Goal: Communication & Community: Share content

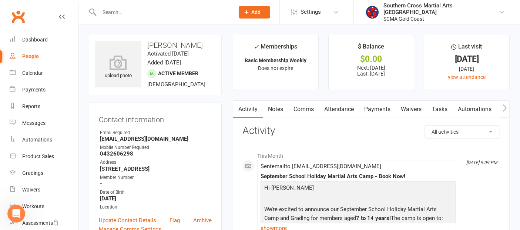
click at [380, 108] on link "Payments" at bounding box center [377, 109] width 37 height 17
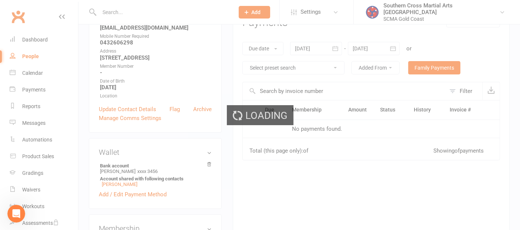
scroll to position [164, 0]
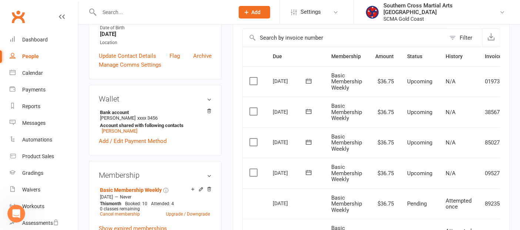
click at [308, 171] on icon at bounding box center [309, 172] width 6 height 5
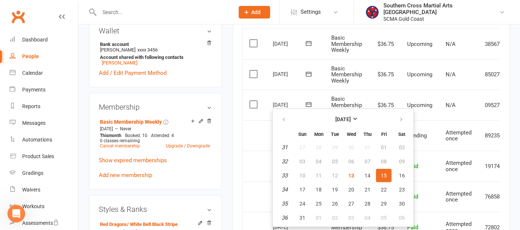
scroll to position [247, 0]
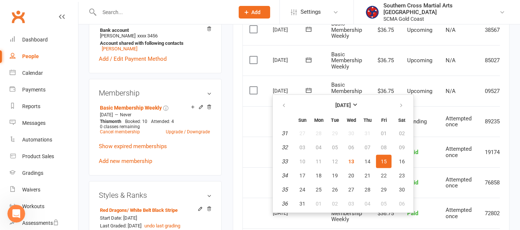
click at [334, 71] on td "Basic Membership Weekly" at bounding box center [347, 60] width 44 height 31
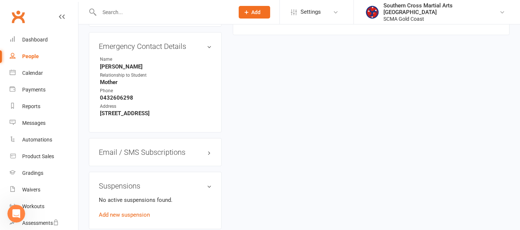
scroll to position [658, 0]
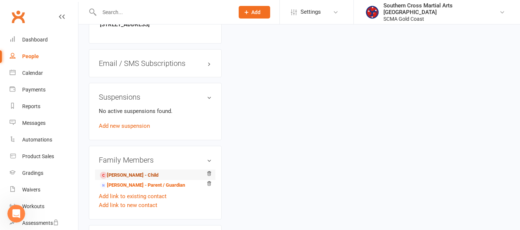
click at [136, 179] on link "[PERSON_NAME] - Child" at bounding box center [129, 175] width 59 height 8
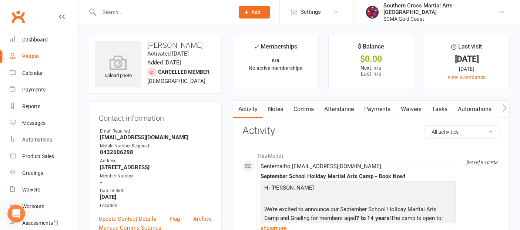
click at [505, 106] on icon "button" at bounding box center [505, 108] width 4 height 8
click at [505, 106] on icon "button" at bounding box center [505, 107] width 4 height 7
click at [494, 108] on link "Mobile App" at bounding box center [490, 109] width 40 height 17
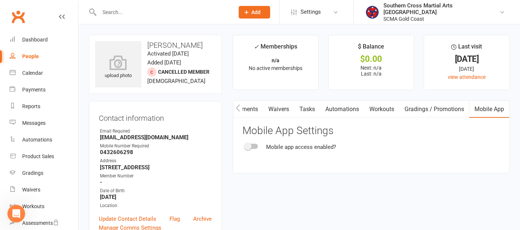
click at [245, 144] on span at bounding box center [247, 146] width 7 height 7
click at [246, 145] on input "checkbox" at bounding box center [246, 145] width 0 height 0
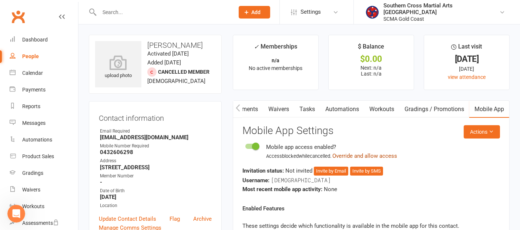
click at [382, 156] on button "Override and allow access" at bounding box center [365, 155] width 65 height 9
click at [236, 107] on icon "button" at bounding box center [238, 108] width 4 height 8
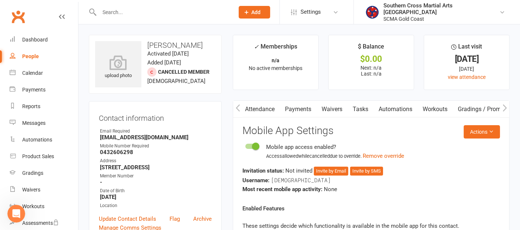
click at [236, 107] on icon "button" at bounding box center [238, 107] width 4 height 7
click at [333, 106] on link "Attendance" at bounding box center [339, 109] width 40 height 17
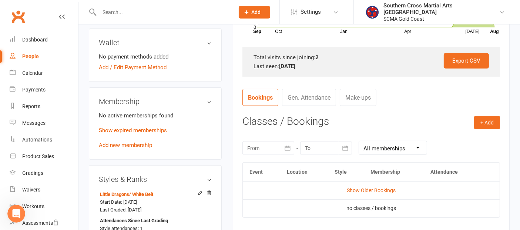
scroll to position [206, 0]
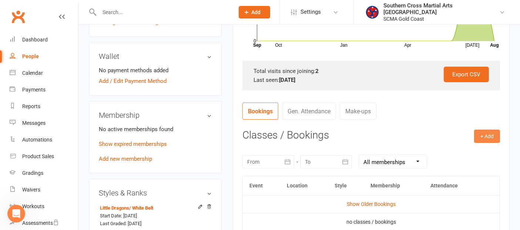
click at [481, 130] on button "+ Add" at bounding box center [487, 136] width 26 height 13
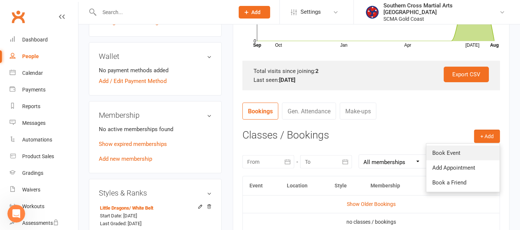
click at [465, 151] on link "Book Event" at bounding box center [463, 153] width 73 height 15
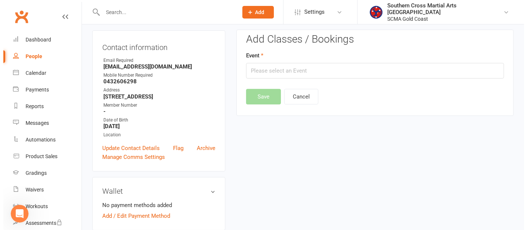
scroll to position [63, 0]
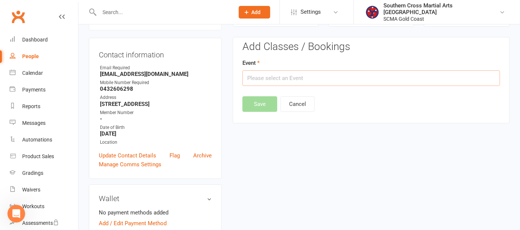
click at [318, 78] on input "text" at bounding box center [372, 78] width 258 height 16
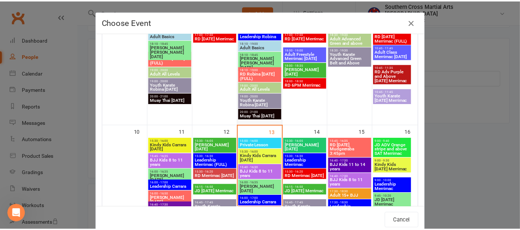
scroll to position [370, 0]
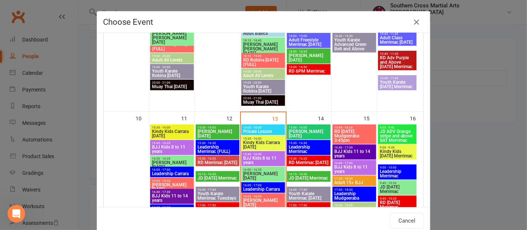
click at [261, 139] on span "15:30 - 16:00" at bounding box center [263, 138] width 41 height 3
type input "Kindy Kids Carrara [DATE] - [DATE] 3:30:00 PM"
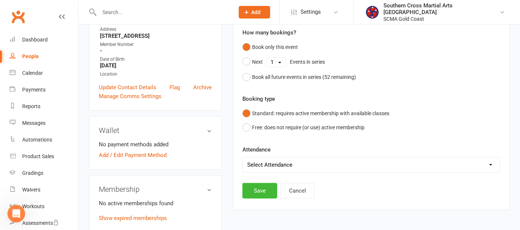
scroll to position [146, 0]
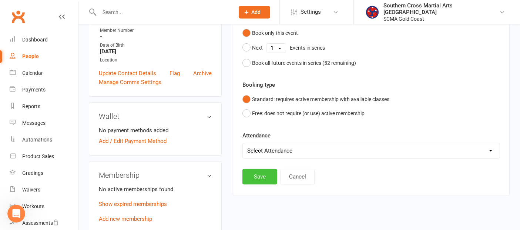
click at [263, 171] on button "Save" at bounding box center [260, 177] width 35 height 16
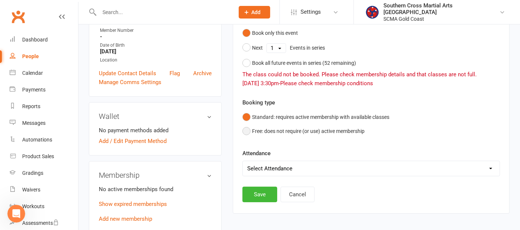
click at [248, 131] on button "Free: does not require (or use) active membership" at bounding box center [304, 131] width 122 height 14
click at [256, 193] on button "Save" at bounding box center [260, 195] width 35 height 16
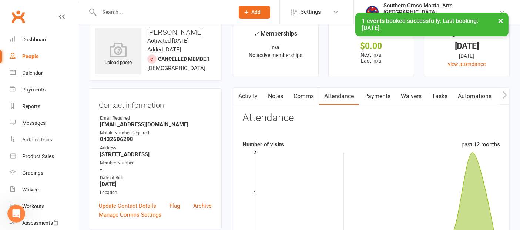
scroll to position [0, 0]
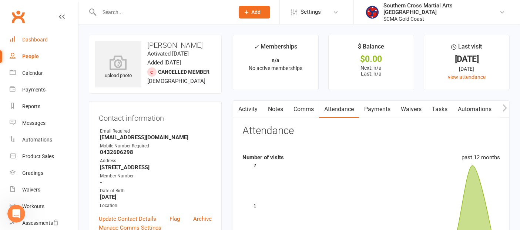
click at [41, 37] on div "Dashboard" at bounding box center [35, 40] width 26 height 6
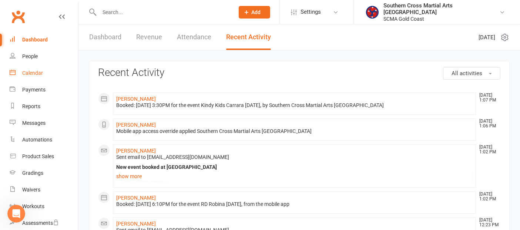
click at [25, 70] on div "Calendar" at bounding box center [32, 73] width 21 height 6
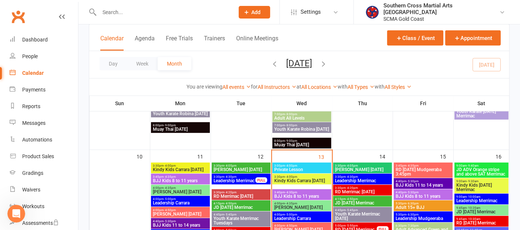
scroll to position [370, 0]
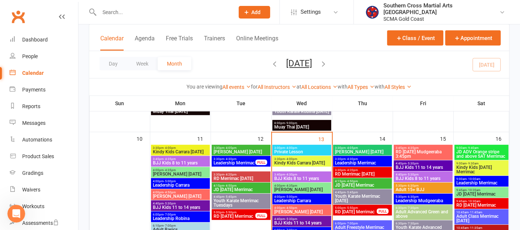
click at [474, 169] on span "Kindy Kids [DATE] Merrimac" at bounding box center [481, 169] width 51 height 9
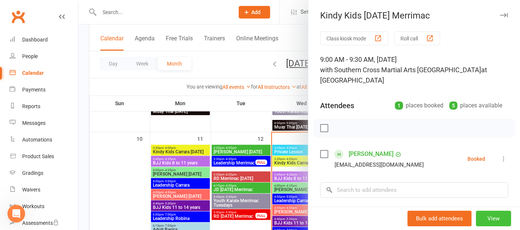
click at [476, 213] on button "View" at bounding box center [493, 219] width 35 height 16
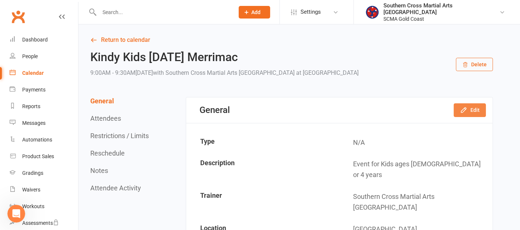
click at [467, 106] on icon "button" at bounding box center [463, 109] width 7 height 7
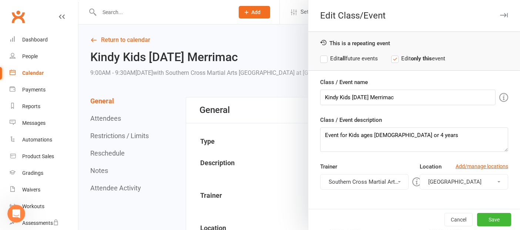
click at [471, 181] on span "[GEOGRAPHIC_DATA]" at bounding box center [454, 181] width 53 height 7
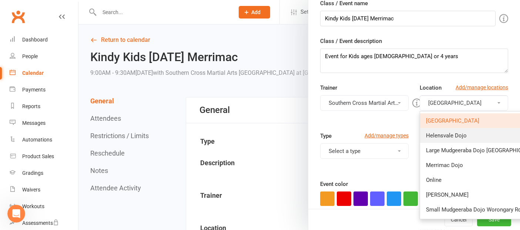
scroll to position [82, 0]
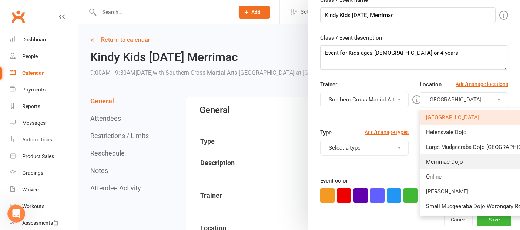
click at [458, 164] on link "Merrimac Dojo" at bounding box center [483, 161] width 126 height 15
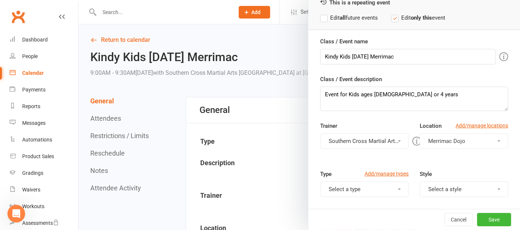
scroll to position [0, 0]
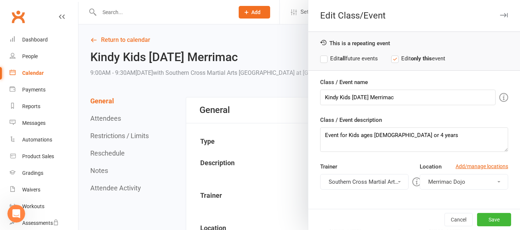
click at [323, 59] on label "Edit all future events" at bounding box center [349, 58] width 58 height 9
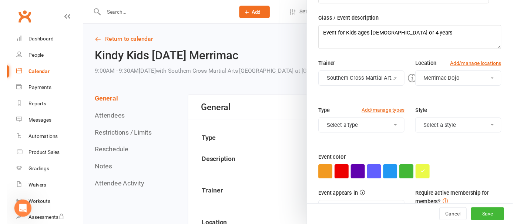
scroll to position [153, 0]
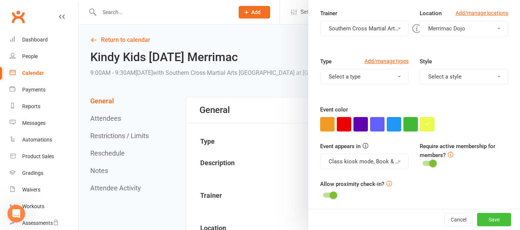
click at [477, 219] on button "Save" at bounding box center [494, 219] width 34 height 13
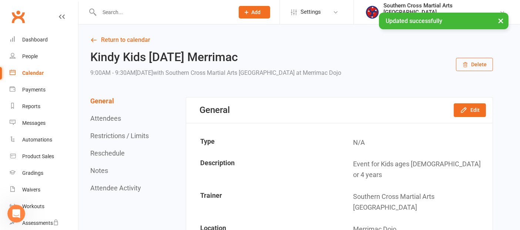
scroll to position [1331, 0]
click at [129, 38] on link "Return to calendar" at bounding box center [291, 40] width 403 height 10
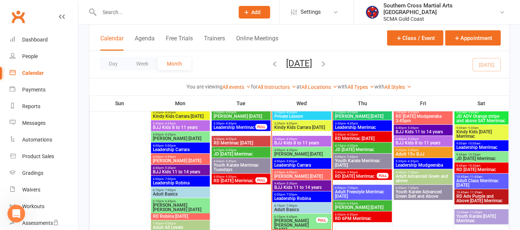
scroll to position [411, 0]
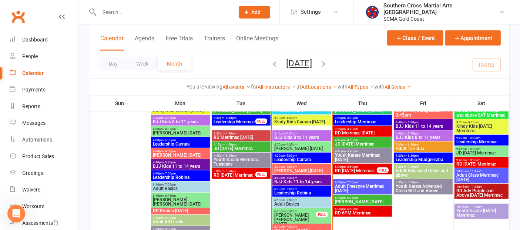
click at [493, 153] on span "JD [DATE] Merrimac" at bounding box center [481, 153] width 51 height 4
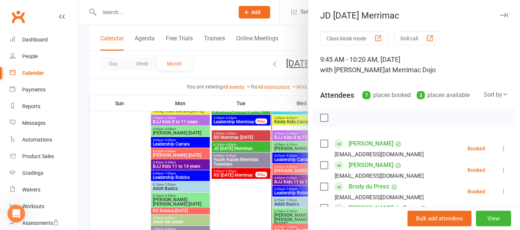
scroll to position [164, 0]
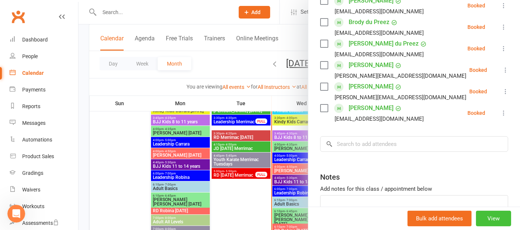
click at [482, 218] on button "View" at bounding box center [493, 219] width 35 height 16
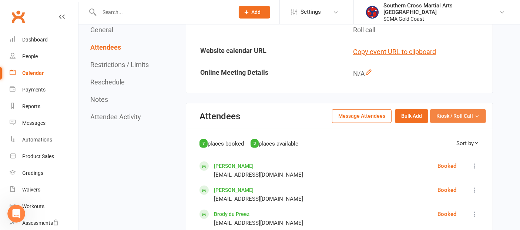
scroll to position [164, 0]
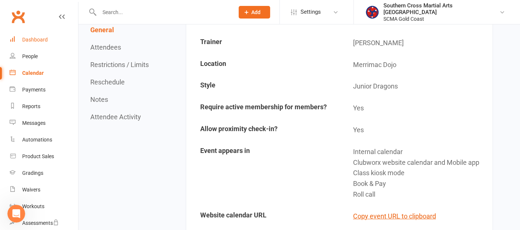
click at [34, 36] on link "Dashboard" at bounding box center [44, 39] width 69 height 17
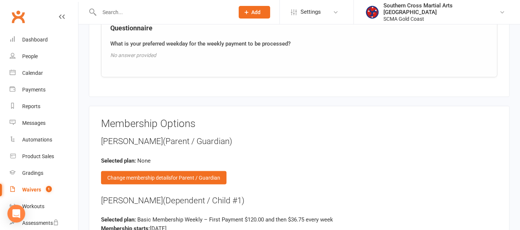
scroll to position [946, 0]
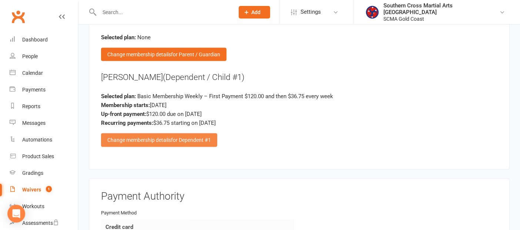
click at [196, 137] on span "for Dependent #1" at bounding box center [191, 140] width 40 height 6
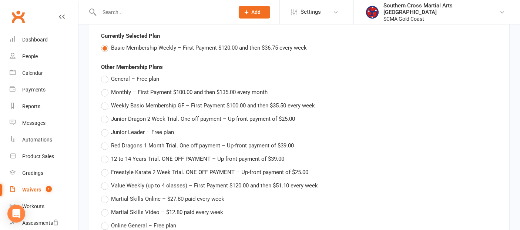
click at [108, 74] on label "General – Free plan" at bounding box center [130, 78] width 58 height 9
click at [106, 74] on input "General – Free plan" at bounding box center [103, 74] width 5 height 0
type input "General"
type input "0"
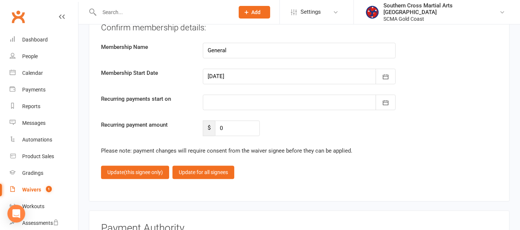
scroll to position [1563, 0]
click at [141, 169] on span "(this signee only)" at bounding box center [143, 172] width 39 height 6
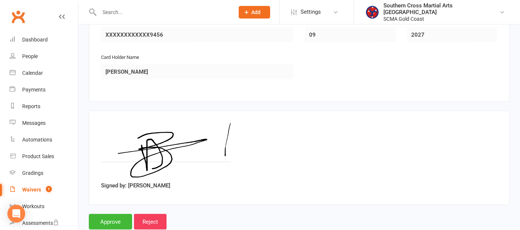
scroll to position [1188, 0]
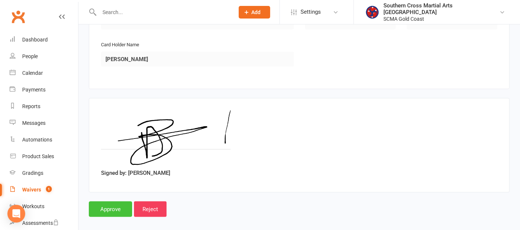
click at [119, 201] on input "Approve" at bounding box center [110, 209] width 43 height 16
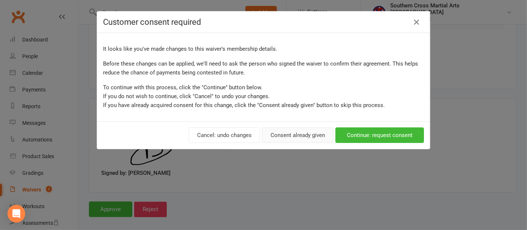
click at [293, 135] on button "Consent already given" at bounding box center [297, 135] width 71 height 16
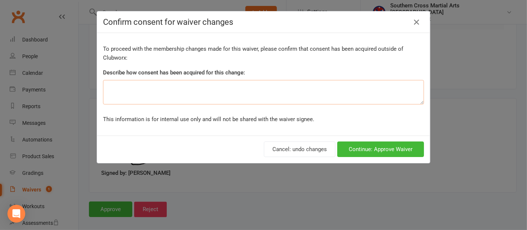
click at [220, 93] on textarea at bounding box center [263, 92] width 321 height 24
type textarea "Via Email and on the phone"
click at [357, 152] on button "Continue: Approve Waiver" at bounding box center [380, 149] width 87 height 16
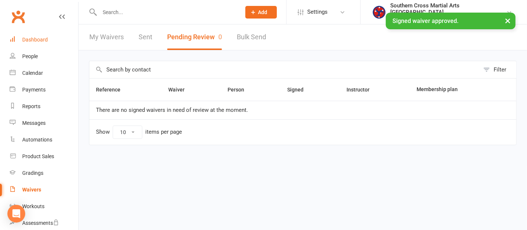
click at [27, 39] on div "Dashboard" at bounding box center [35, 40] width 26 height 6
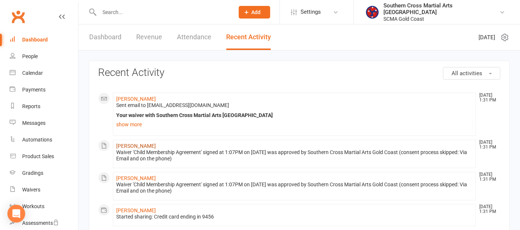
click at [133, 144] on link "[PERSON_NAME]" at bounding box center [136, 146] width 40 height 6
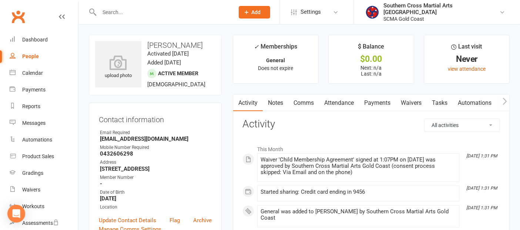
click at [378, 102] on link "Payments" at bounding box center [377, 102] width 37 height 17
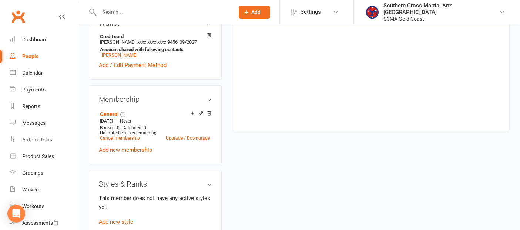
scroll to position [247, 0]
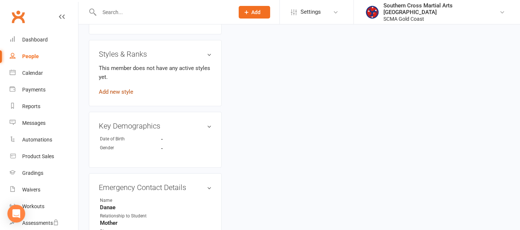
click at [125, 91] on link "Add new style" at bounding box center [116, 92] width 34 height 7
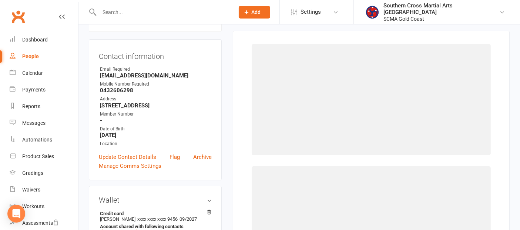
scroll to position [57, 0]
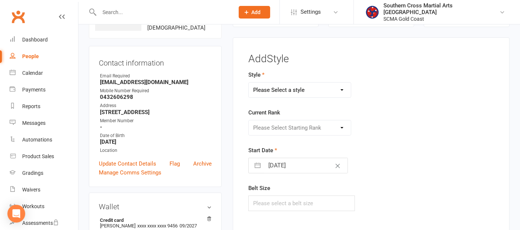
click at [345, 84] on select "Please Select a style BJJ GKK Karate Instructors/Leadership Junior Dragons KEF …" at bounding box center [300, 90] width 102 height 15
select select "1401"
click at [249, 83] on select "Please Select a style BJJ GKK Karate Instructors/Leadership Junior Dragons KEF …" at bounding box center [300, 90] width 102 height 15
click at [323, 128] on select "Please Select Starting Rank White Belt Yellow Wrap Orange Wrap Purple Wrap" at bounding box center [300, 127] width 102 height 15
select select "13706"
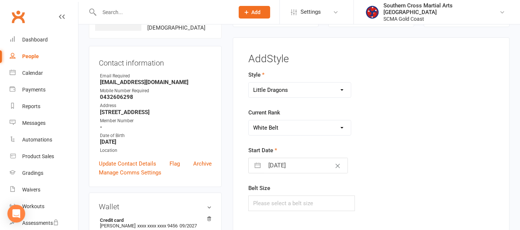
click at [249, 120] on select "Please Select Starting Rank White Belt Yellow Wrap Orange Wrap Purple Wrap" at bounding box center [300, 127] width 102 height 15
click at [284, 199] on input "text" at bounding box center [301, 204] width 107 height 16
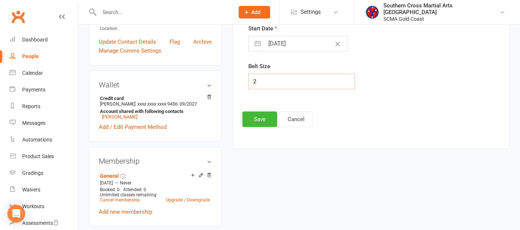
scroll to position [180, 0]
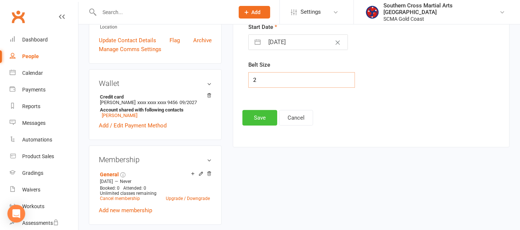
type input "2"
click at [257, 117] on button "Save" at bounding box center [260, 118] width 35 height 16
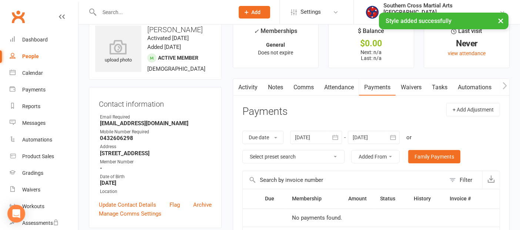
scroll to position [0, 0]
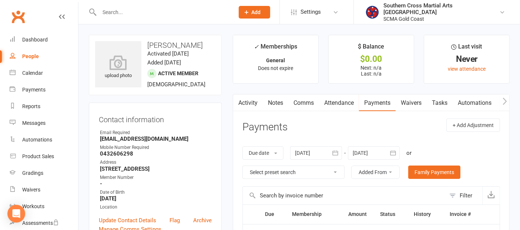
click at [304, 103] on link "Comms" at bounding box center [303, 102] width 31 height 17
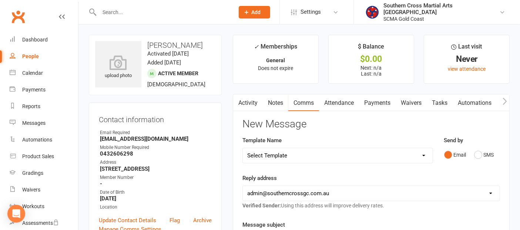
click at [318, 151] on select "Select Template [Email] 11 reasons [Email] 18 Bday [Email] 1 Week no training […" at bounding box center [338, 155] width 190 height 15
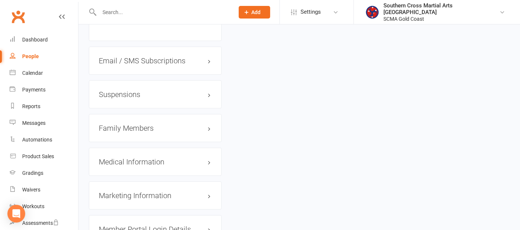
scroll to position [658, 0]
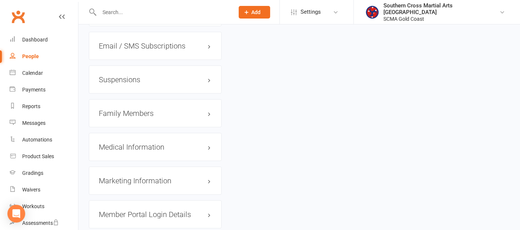
click at [135, 109] on h3 "Family Members" at bounding box center [155, 113] width 113 height 8
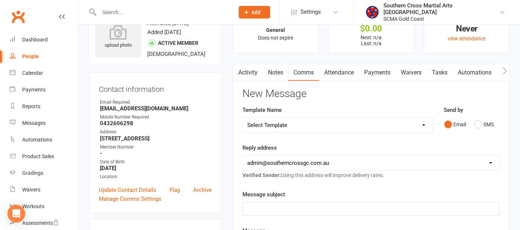
scroll to position [0, 0]
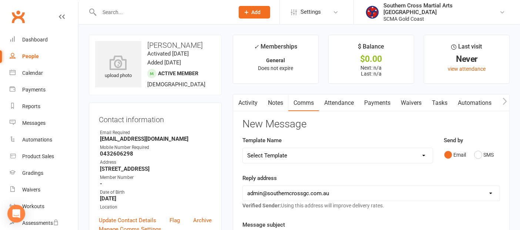
click at [506, 101] on icon "button" at bounding box center [505, 101] width 4 height 7
click at [502, 100] on button "button" at bounding box center [504, 102] width 9 height 17
click at [498, 100] on link "Mobile App" at bounding box center [490, 102] width 40 height 17
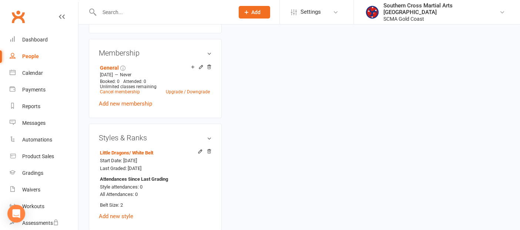
scroll to position [288, 0]
click at [29, 55] on div "People" at bounding box center [30, 56] width 17 height 6
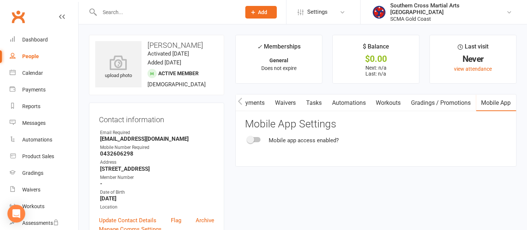
select select "100"
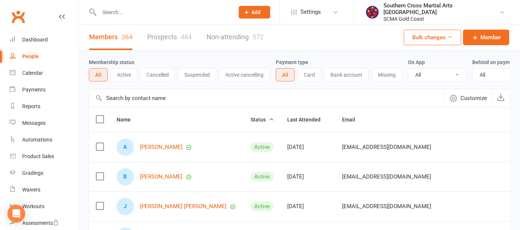
click at [143, 100] on input "text" at bounding box center [266, 98] width 355 height 18
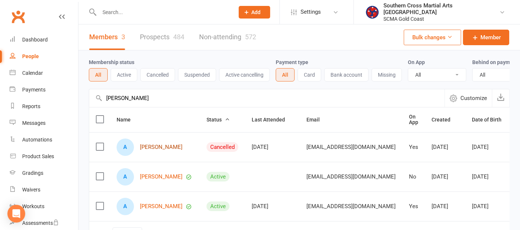
type input "arlo"
click at [160, 150] on link "[PERSON_NAME]" at bounding box center [161, 147] width 43 height 6
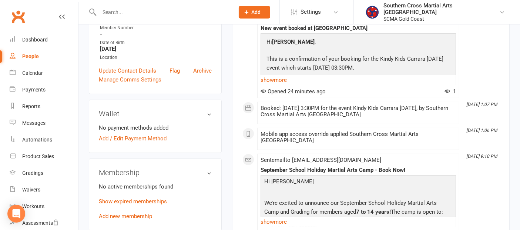
scroll to position [206, 0]
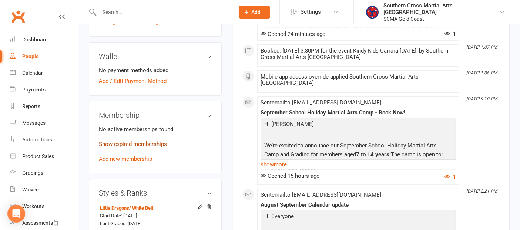
click at [135, 141] on link "Show expired memberships" at bounding box center [133, 144] width 68 height 7
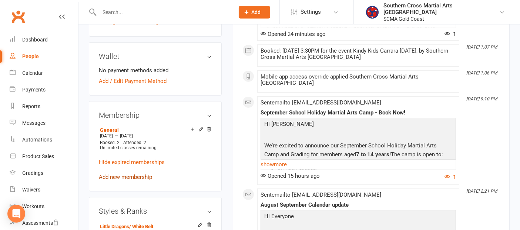
click at [131, 174] on link "Add new membership" at bounding box center [125, 177] width 53 height 7
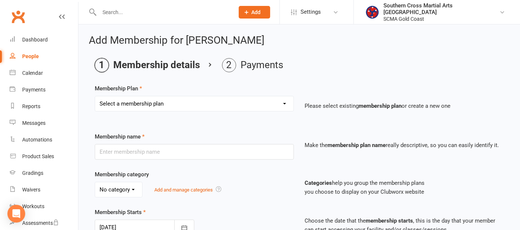
click at [142, 98] on select "Select a membership plan Create new Membership Plan General Monthly Weekly Basi…" at bounding box center [194, 103] width 198 height 15
select select "1"
click at [95, 96] on select "Select a membership plan Create new Membership Plan General Monthly Weekly Basi…" at bounding box center [194, 103] width 198 height 15
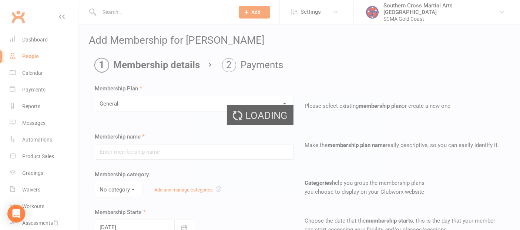
type input "General"
select select "2"
type input "0"
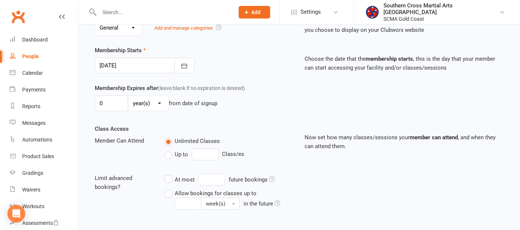
scroll to position [164, 0]
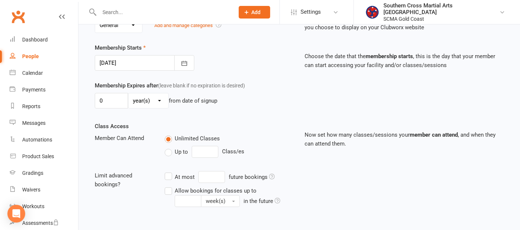
click at [168, 150] on label "Up to" at bounding box center [176, 151] width 23 height 9
click at [168, 147] on input "Up to" at bounding box center [167, 147] width 5 height 0
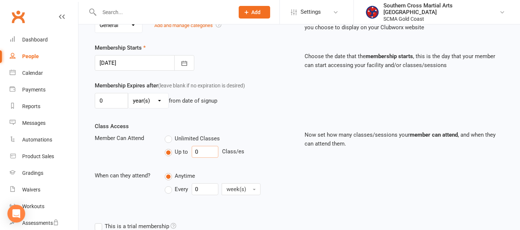
drag, startPoint x: 205, startPoint y: 150, endPoint x: 196, endPoint y: 151, distance: 9.7
click at [196, 151] on input "0" at bounding box center [205, 152] width 27 height 12
type input "10"
click at [168, 185] on label "Every" at bounding box center [176, 189] width 23 height 9
click at [168, 183] on input "Every" at bounding box center [167, 183] width 5 height 0
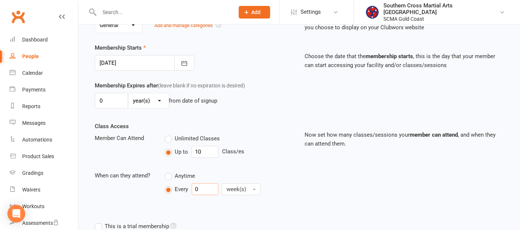
drag, startPoint x: 204, startPoint y: 186, endPoint x: 198, endPoint y: 189, distance: 6.5
click at [198, 189] on input "0" at bounding box center [205, 189] width 27 height 12
type input "1"
click at [244, 191] on button "week(s)" at bounding box center [241, 189] width 39 height 12
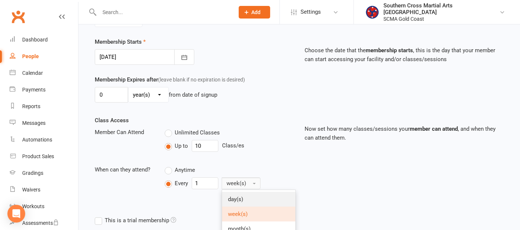
scroll to position [247, 0]
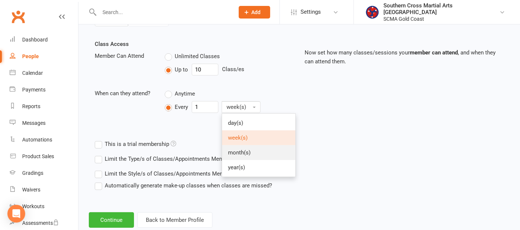
click at [243, 153] on span "month(s)" at bounding box center [239, 152] width 23 height 7
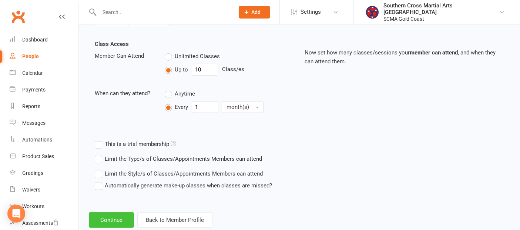
click at [127, 212] on button "Continue" at bounding box center [111, 220] width 45 height 16
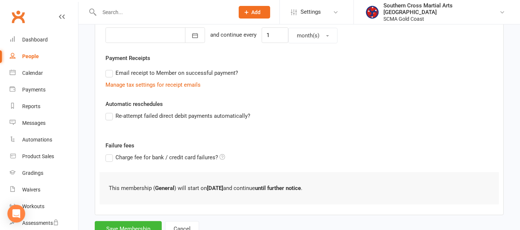
scroll to position [218, 0]
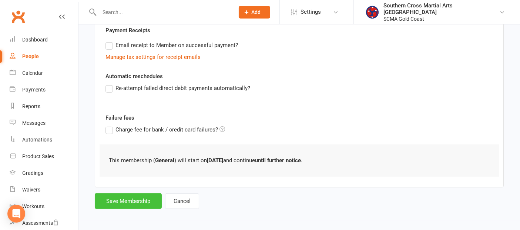
click at [120, 193] on button "Save Membership" at bounding box center [128, 201] width 67 height 16
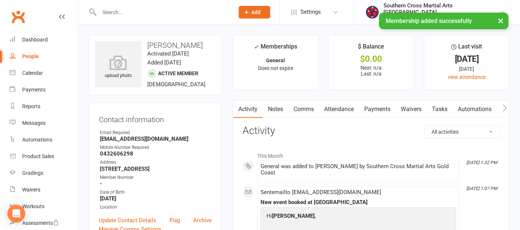
click at [340, 105] on link "Attendance" at bounding box center [339, 109] width 40 height 17
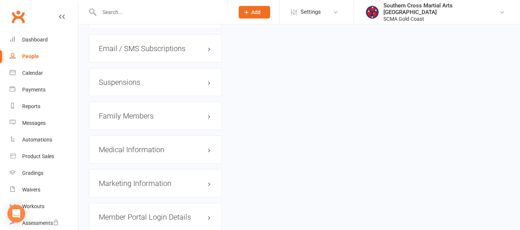
scroll to position [658, 0]
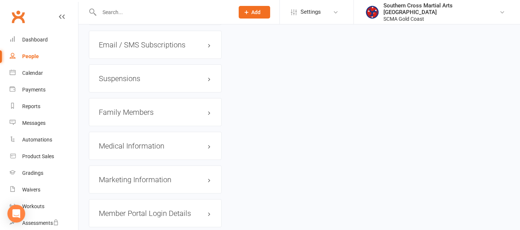
click at [134, 111] on h3 "Family Members" at bounding box center [155, 112] width 113 height 8
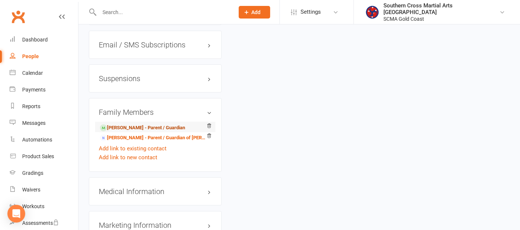
click at [134, 126] on link "Jesse Botha - Parent / Guardian" at bounding box center [142, 128] width 85 height 8
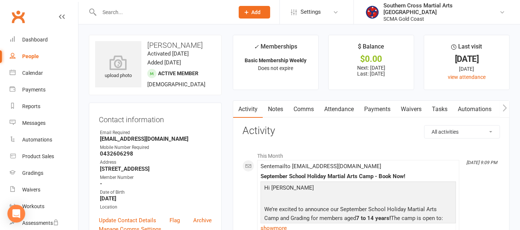
click at [381, 103] on link "Payments" at bounding box center [377, 109] width 37 height 17
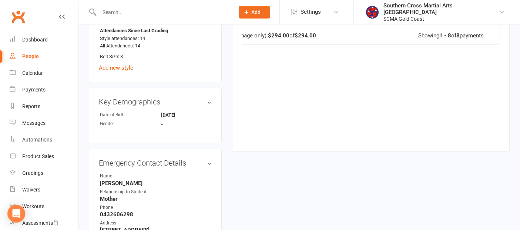
scroll to position [288, 0]
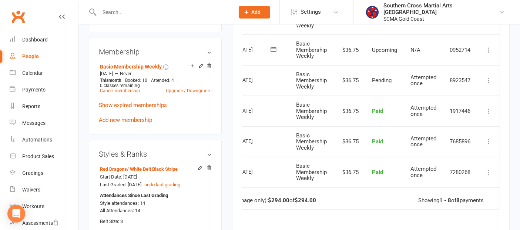
click at [487, 50] on icon at bounding box center [488, 49] width 7 height 7
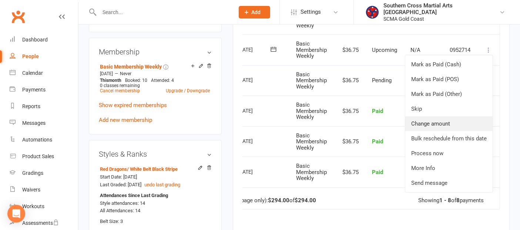
click at [418, 123] on link "Change amount" at bounding box center [448, 123] width 87 height 15
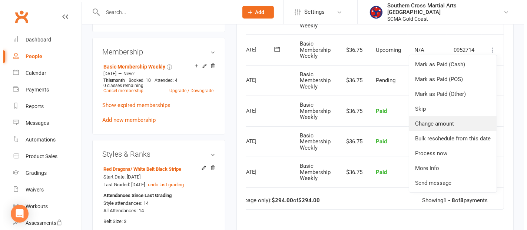
scroll to position [279, 0]
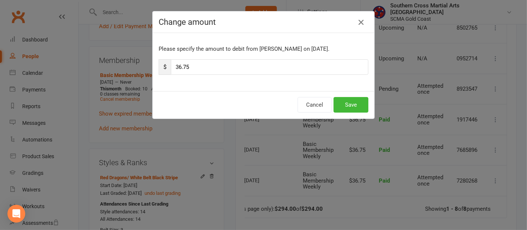
click at [356, 22] on icon "button" at bounding box center [360, 22] width 9 height 9
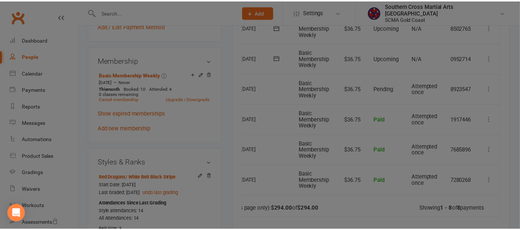
scroll to position [288, 0]
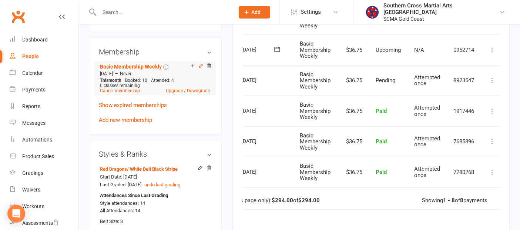
click at [201, 67] on icon at bounding box center [200, 65] width 3 height 3
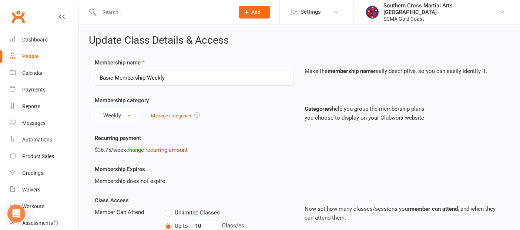
click at [142, 148] on link "change recurring amount" at bounding box center [156, 150] width 61 height 7
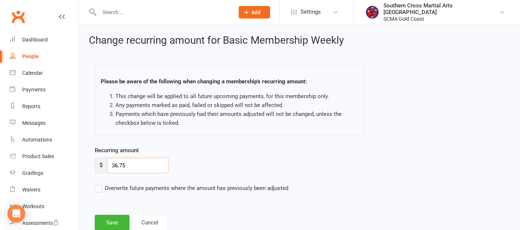
drag, startPoint x: 121, startPoint y: 165, endPoint x: 109, endPoint y: 168, distance: 11.9
click at [109, 168] on input "36.75" at bounding box center [138, 166] width 62 height 16
type input "73.50"
click at [98, 186] on label "Overwrite future payments where the amount has previously been adjusted" at bounding box center [192, 188] width 194 height 9
click at [98, 184] on input "Overwrite future payments where the amount has previously been adjusted" at bounding box center [192, 184] width 194 height 0
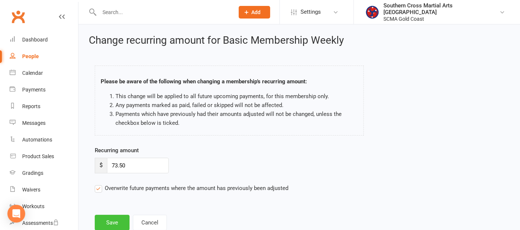
click at [112, 219] on button "Save" at bounding box center [112, 223] width 35 height 16
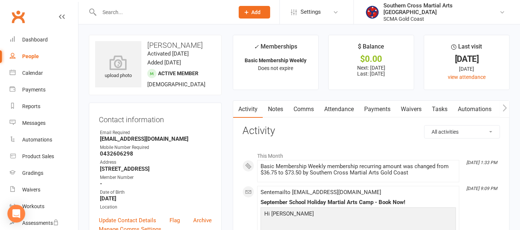
click at [377, 111] on link "Payments" at bounding box center [377, 109] width 37 height 17
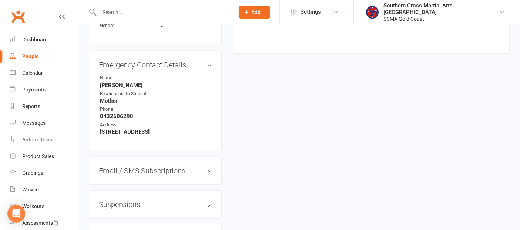
scroll to position [617, 0]
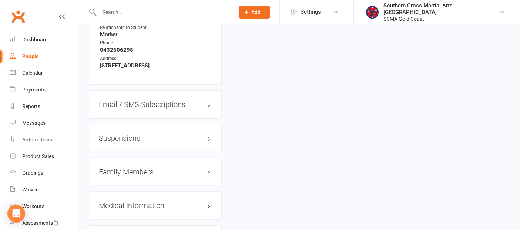
click at [129, 176] on h3 "Family Members" at bounding box center [155, 172] width 113 height 8
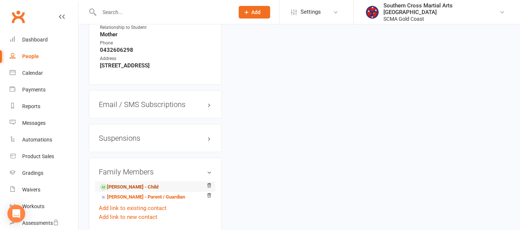
click at [131, 191] on link "[PERSON_NAME] - Child" at bounding box center [129, 187] width 59 height 8
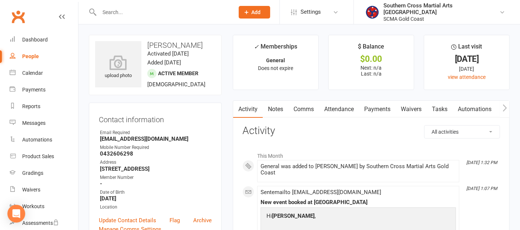
click at [340, 108] on link "Attendance" at bounding box center [339, 109] width 40 height 17
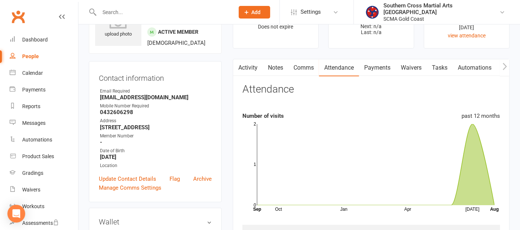
scroll to position [41, 0]
click at [507, 64] on button "button" at bounding box center [504, 68] width 9 height 17
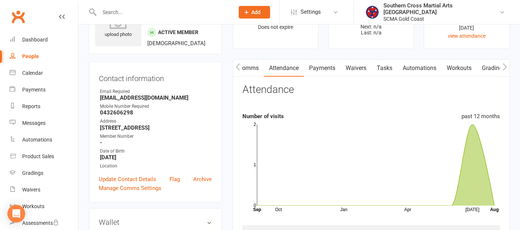
click at [504, 67] on icon "button" at bounding box center [505, 67] width 4 height 8
click at [496, 67] on link "Mobile App" at bounding box center [490, 68] width 40 height 17
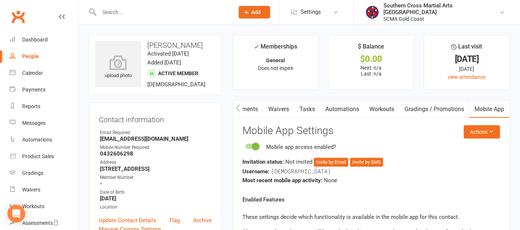
click at [236, 107] on icon "button" at bounding box center [238, 108] width 4 height 8
click at [297, 109] on link "Comms" at bounding box center [303, 109] width 31 height 17
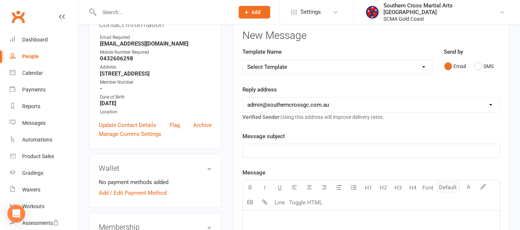
scroll to position [82, 0]
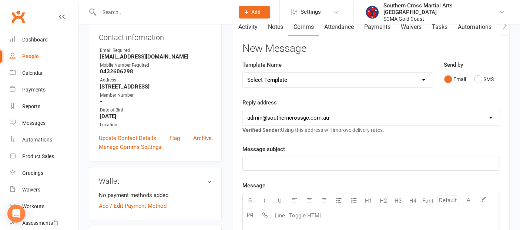
click at [309, 81] on select "Select Template [Email] 11 reasons [Email] 18 Bday [Email] 1 Week no training […" at bounding box center [338, 80] width 190 height 15
select select "115"
click at [243, 73] on select "Select Template [Email] 11 reasons [Email] 18 Bday [Email] 1 Week no training […" at bounding box center [338, 80] width 190 height 15
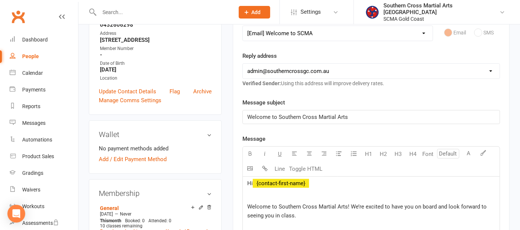
scroll to position [288, 0]
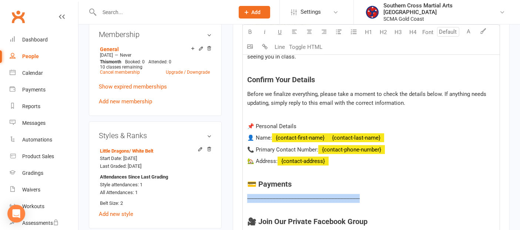
drag, startPoint x: 366, startPoint y: 195, endPoint x: 246, endPoint y: 196, distance: 120.0
click at [246, 196] on div "Hi ﻿ {contact-first-name} Welcome to Southern Cross Martial Arts! We’re excited…" at bounding box center [371, 212] width 257 height 388
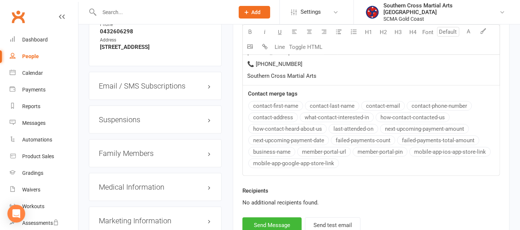
scroll to position [658, 0]
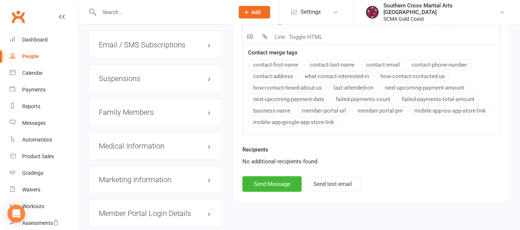
click at [148, 111] on h3 "Family Members" at bounding box center [155, 112] width 113 height 8
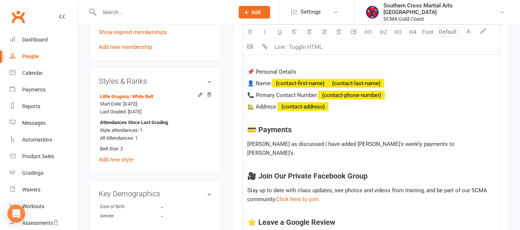
scroll to position [288, 0]
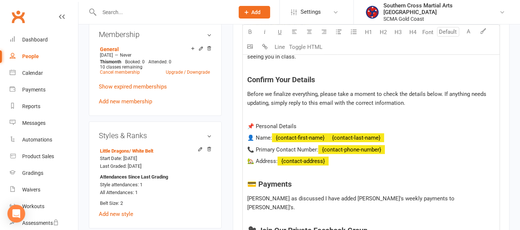
click at [414, 196] on p "Dane as discussed I have added Arlo's weekly payments to Jesse's." at bounding box center [371, 203] width 248 height 18
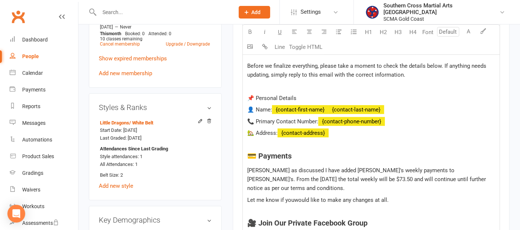
scroll to position [329, 0]
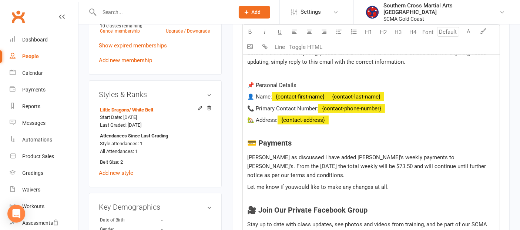
click at [294, 184] on span "Let me know if youwould like to make any changes at all." at bounding box center [317, 187] width 141 height 7
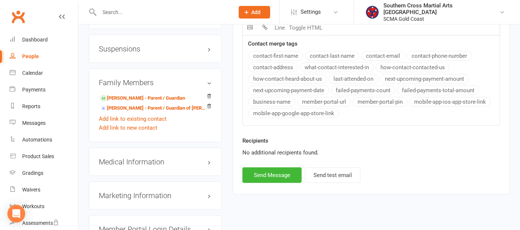
scroll to position [699, 0]
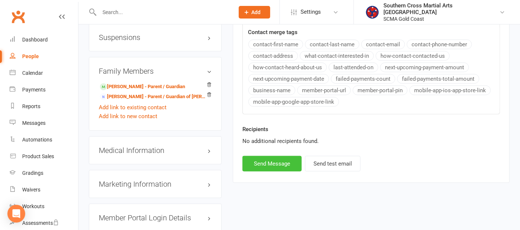
click at [275, 156] on button "Send Message" at bounding box center [272, 164] width 59 height 16
select select
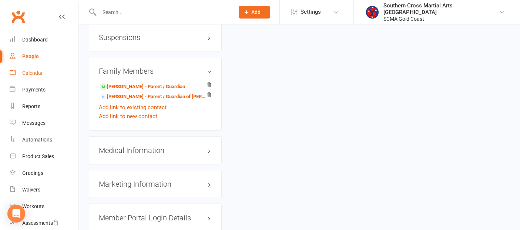
click at [37, 70] on div "Calendar" at bounding box center [32, 73] width 21 height 6
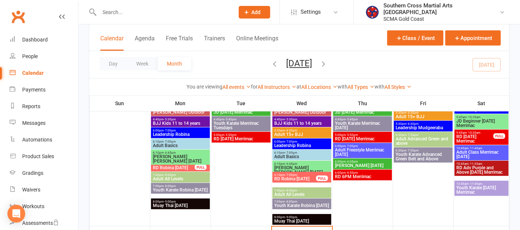
scroll to position [329, 0]
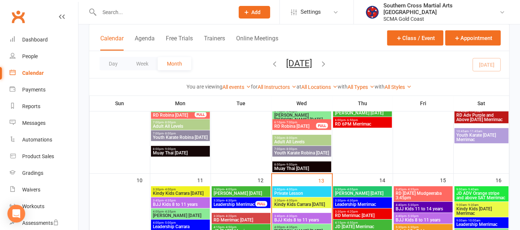
click at [314, 207] on span "Kindy Kids Carrara [DATE]" at bounding box center [302, 204] width 56 height 4
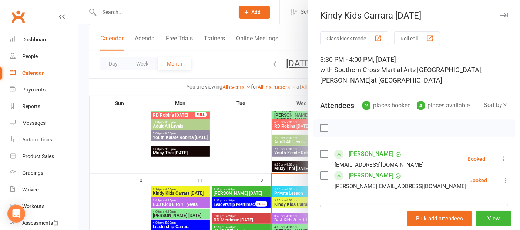
click at [120, 200] on div at bounding box center [300, 115] width 442 height 230
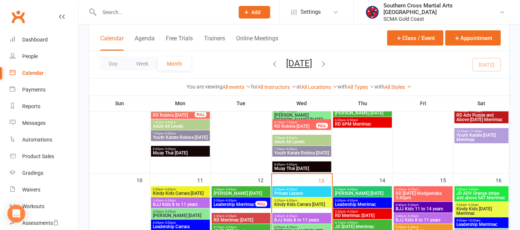
click at [472, 205] on span "- 9:30am" at bounding box center [473, 204] width 12 height 3
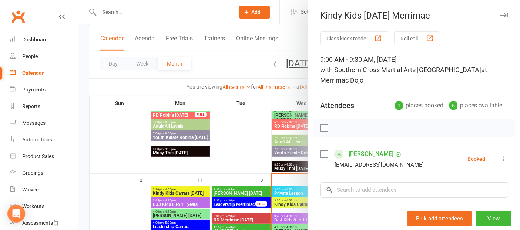
click at [113, 190] on div at bounding box center [300, 115] width 442 height 230
